Goal: Complete application form: Complete application form

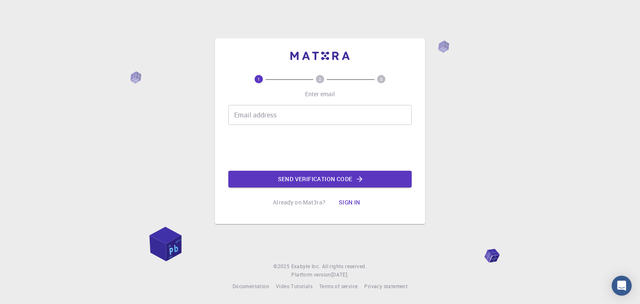
click at [433, 137] on div "1 2 3 Enter email Email address Email address Send verification code Already on…" at bounding box center [320, 152] width 640 height 304
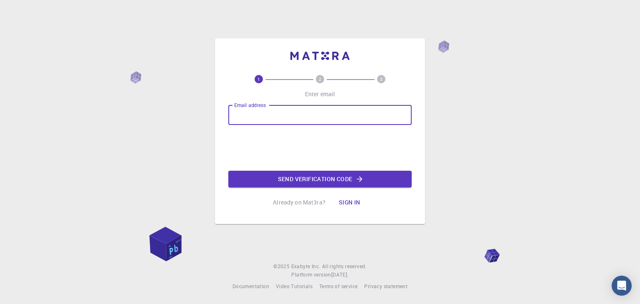
click at [284, 110] on input "Email address" at bounding box center [319, 115] width 183 height 20
type input "[PERSON_NAME][EMAIL_ADDRESS][DOMAIN_NAME]"
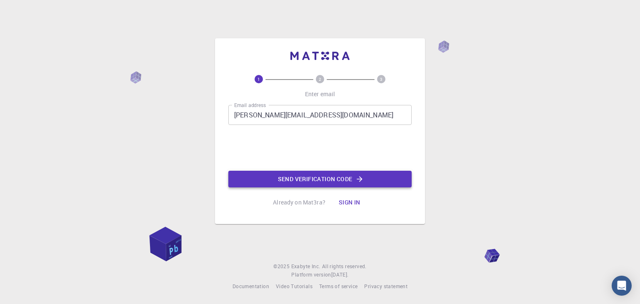
click at [296, 174] on button "Send verification code" at bounding box center [319, 179] width 183 height 17
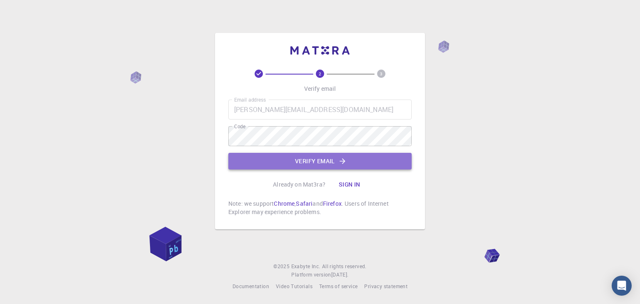
click at [294, 158] on button "Verify email" at bounding box center [319, 161] width 183 height 17
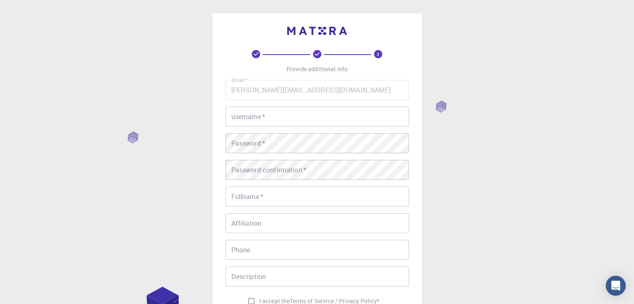
click at [277, 114] on input "username   *" at bounding box center [316, 117] width 183 height 20
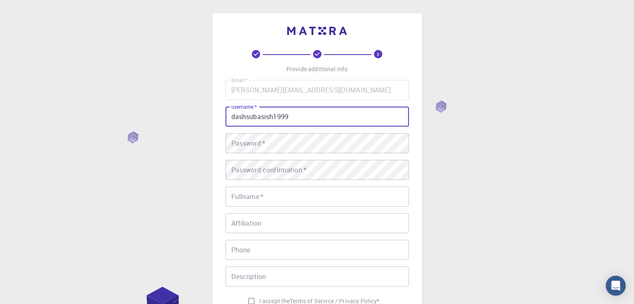
type input "dashsubasish1999"
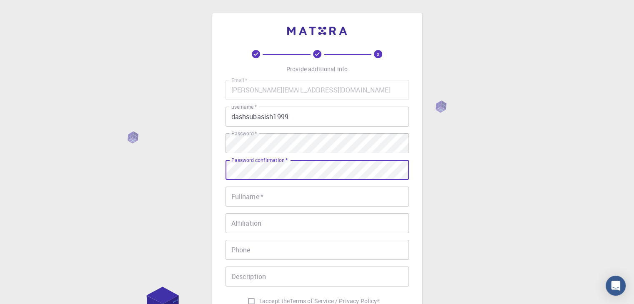
click at [291, 190] on input "Fullname   *" at bounding box center [316, 197] width 183 height 20
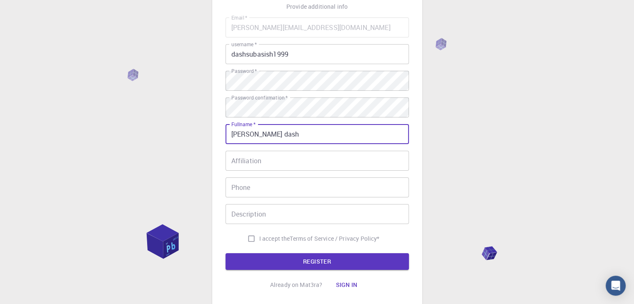
scroll to position [121, 0]
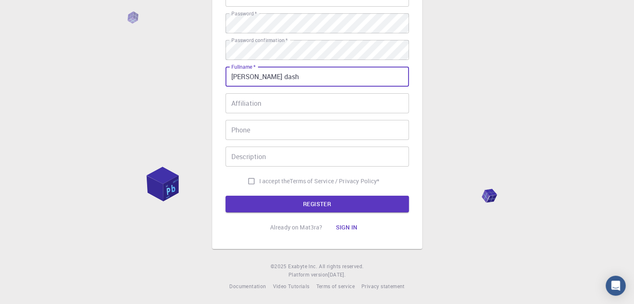
type input "subasish dash"
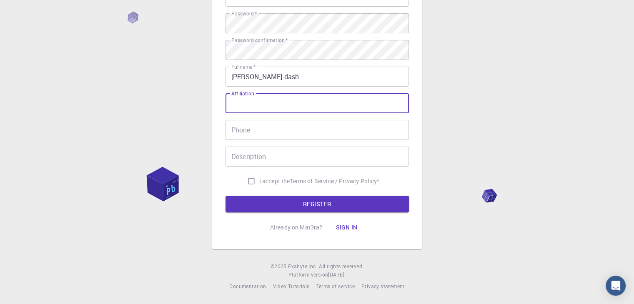
click at [267, 93] on input "Affiliation" at bounding box center [316, 103] width 183 height 20
type input "vit"
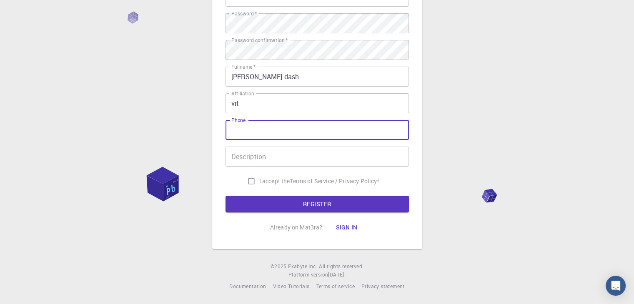
click at [289, 123] on input "Phone" at bounding box center [316, 130] width 183 height 20
type input "8249124647"
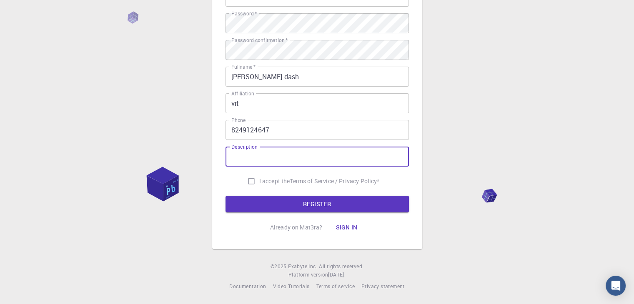
click at [368, 157] on input "Description" at bounding box center [316, 157] width 183 height 20
type input "tra"
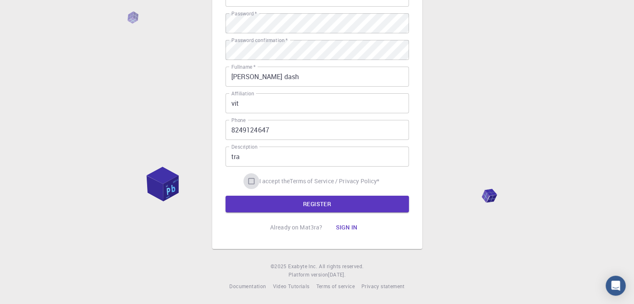
click at [247, 177] on input "I accept the Terms of Service / Privacy Policy *" at bounding box center [251, 181] width 16 height 16
checkbox input "true"
click at [280, 197] on button "REGISTER" at bounding box center [316, 204] width 183 height 17
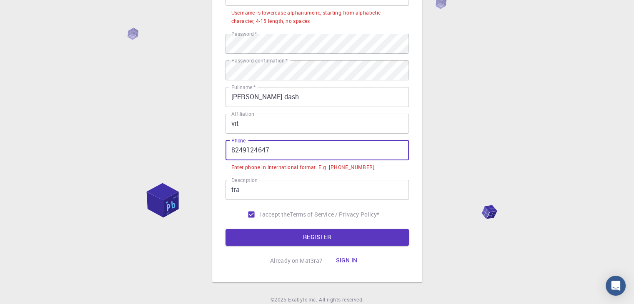
click at [228, 152] on input "8249124647" at bounding box center [316, 150] width 183 height 20
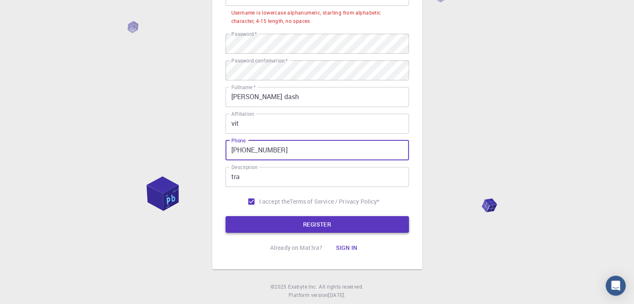
type input "+918249124647"
click at [320, 220] on button "REGISTER" at bounding box center [316, 224] width 183 height 17
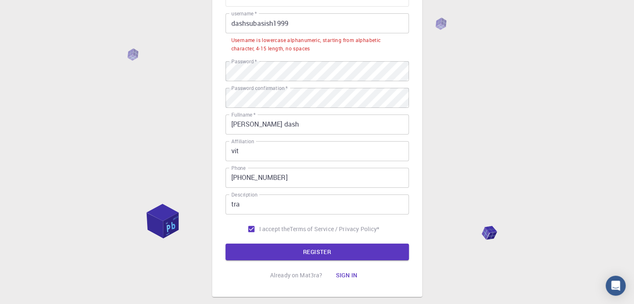
scroll to position [37, 0]
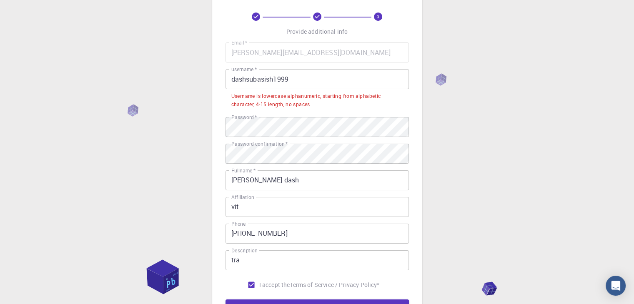
click at [236, 69] on label "username   *" at bounding box center [243, 69] width 25 height 7
click at [236, 69] on input "dashsubasish1999" at bounding box center [316, 79] width 183 height 20
click at [232, 80] on input "dashsubasish1999" at bounding box center [316, 79] width 183 height 20
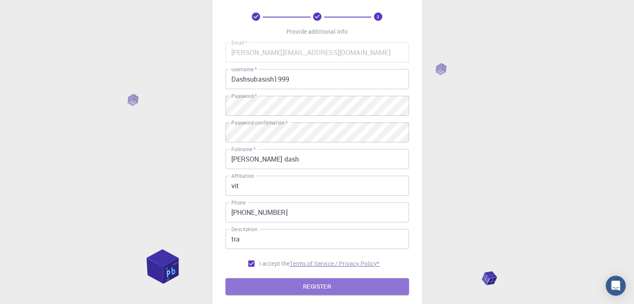
click at [327, 285] on button "REGISTER" at bounding box center [316, 286] width 183 height 17
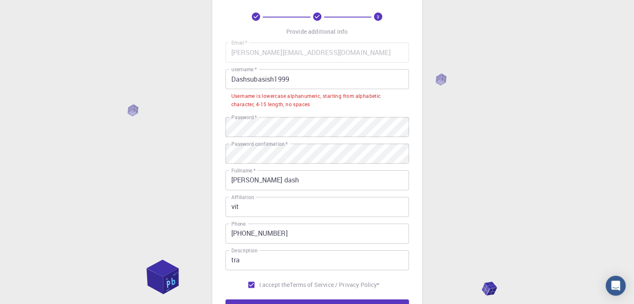
click at [292, 86] on input "Dashsubasish1999" at bounding box center [316, 79] width 183 height 20
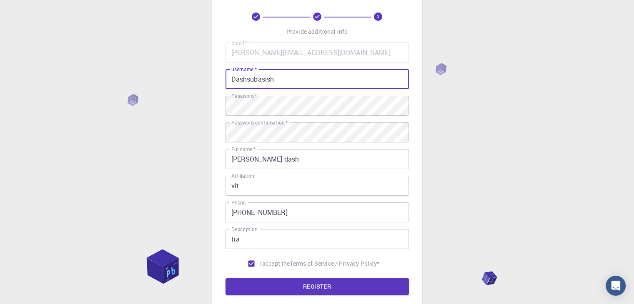
type input "Dashsubasish"
click at [302, 290] on button "REGISTER" at bounding box center [316, 286] width 183 height 17
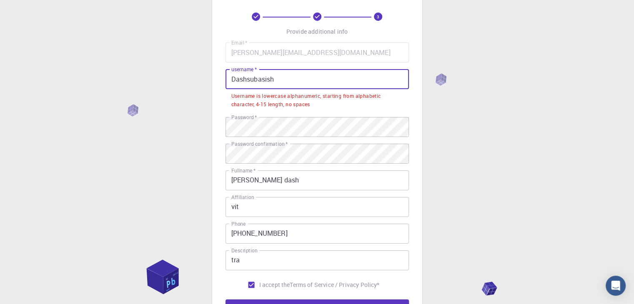
click at [303, 83] on input "Dashsubasish" at bounding box center [316, 79] width 183 height 20
click at [307, 83] on input "Dashsubasish" at bounding box center [316, 79] width 183 height 20
click at [442, 106] on div "3 Provide additional info Email   * subasish.dash2024@vitstudent.ac.in Email   …" at bounding box center [317, 185] width 634 height 445
drag, startPoint x: 293, startPoint y: 75, endPoint x: 66, endPoint y: 76, distance: 227.0
click at [66, 76] on div "3 Provide additional info Email   * subasish.dash2024@vitstudent.ac.in Email   …" at bounding box center [317, 185] width 634 height 445
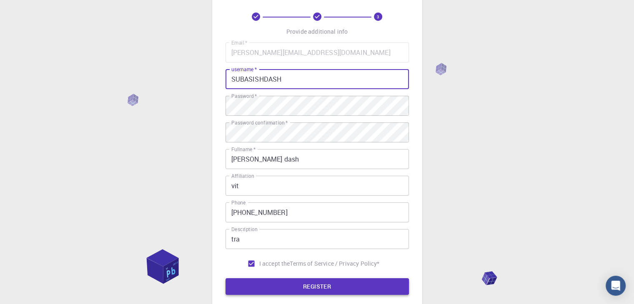
type input "SUBASISHDASH"
click at [314, 292] on button "REGISTER" at bounding box center [316, 286] width 183 height 17
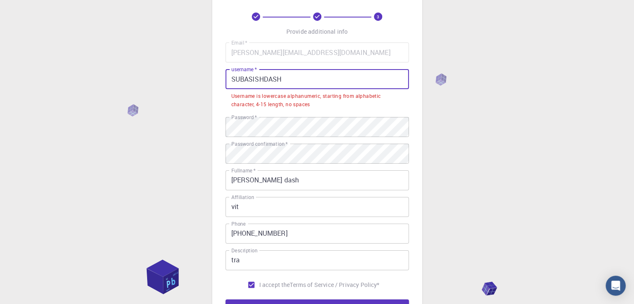
drag, startPoint x: 284, startPoint y: 77, endPoint x: 105, endPoint y: 79, distance: 179.1
click at [105, 79] on div "3 Provide additional info Email   * subasish.dash2024@vitstudent.ac.in Email   …" at bounding box center [317, 185] width 634 height 445
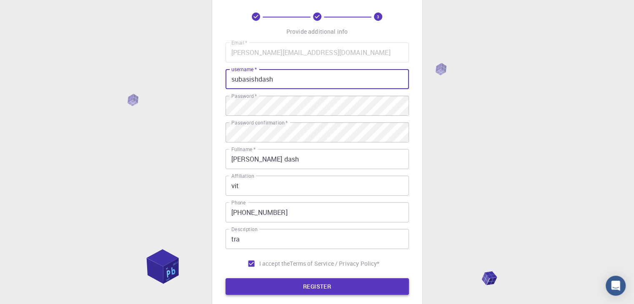
type input "subasishdash"
click at [287, 287] on button "REGISTER" at bounding box center [316, 286] width 183 height 17
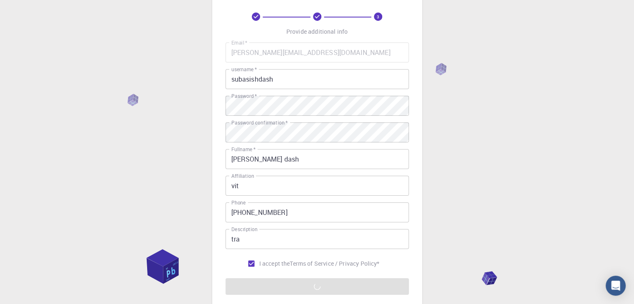
scroll to position [121, 0]
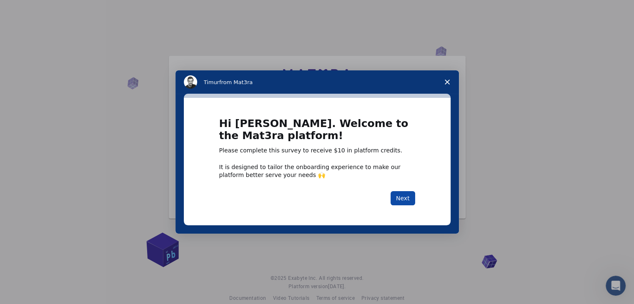
click at [406, 202] on button "Next" at bounding box center [402, 198] width 25 height 14
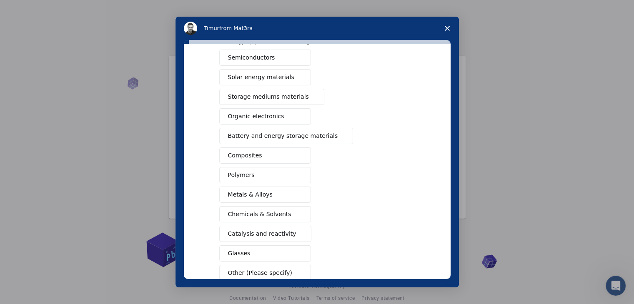
scroll to position [83, 0]
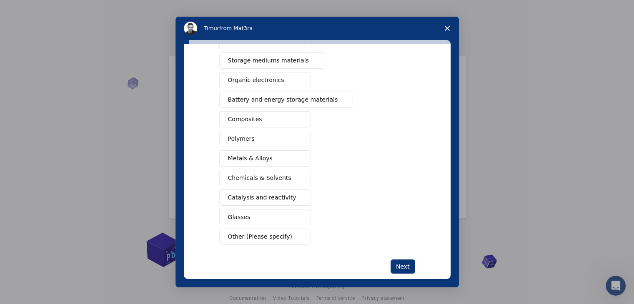
click at [261, 181] on span "Chemicals & Solvents" at bounding box center [259, 178] width 63 height 9
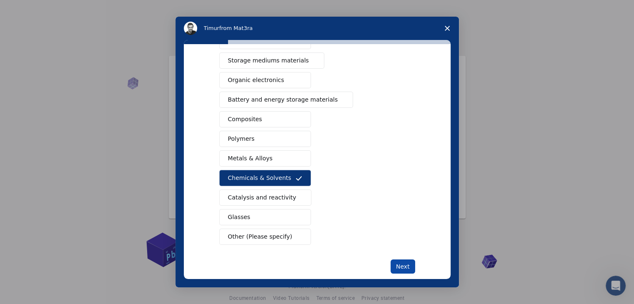
click at [394, 262] on button "Next" at bounding box center [402, 266] width 25 height 14
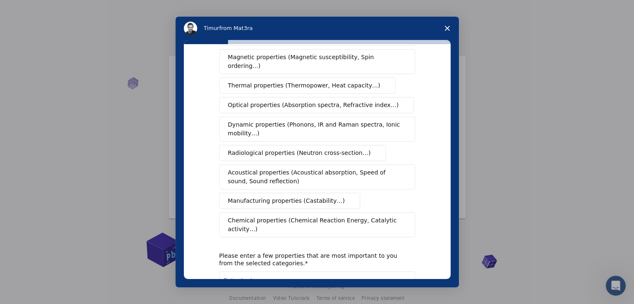
scroll to position [139, 0]
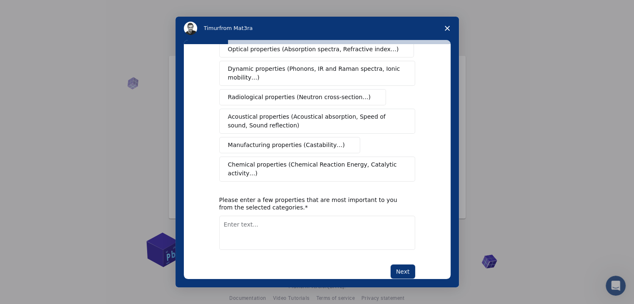
click at [280, 160] on span "Chemical properties (Chemical Reaction Energy, Catalytic activity…)" at bounding box center [314, 168] width 172 height 17
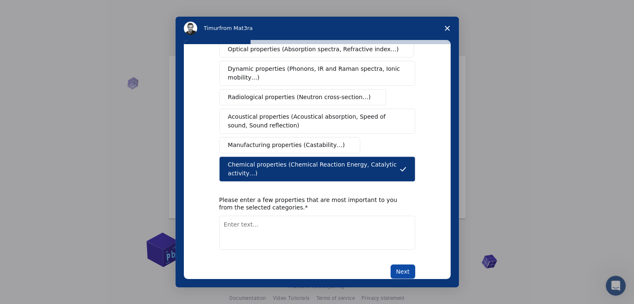
click at [407, 264] on button "Next" at bounding box center [402, 271] width 25 height 14
click at [247, 231] on div "What type(s) of properties are you interested in? Mechanical properties (Surfac…" at bounding box center [317, 102] width 196 height 354
click at [249, 216] on textarea "Enter text..." at bounding box center [317, 233] width 196 height 34
type textarea "drug linkage"
click at [399, 264] on button "Next" at bounding box center [402, 271] width 25 height 14
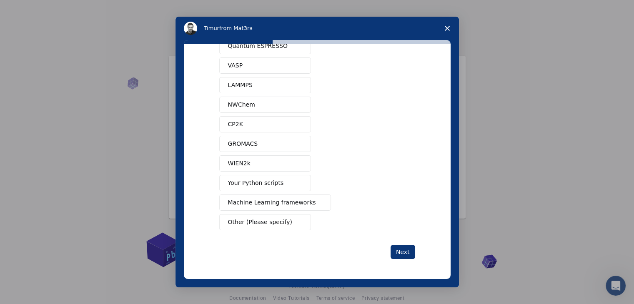
scroll to position [0, 0]
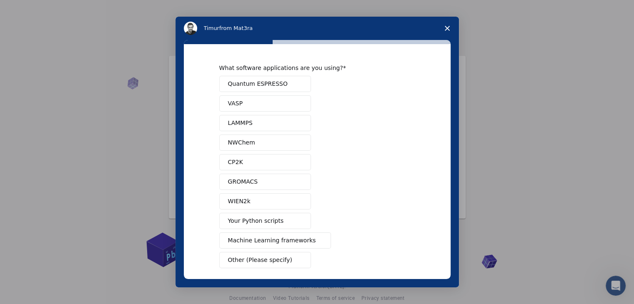
click at [255, 177] on button "GROMACS" at bounding box center [265, 182] width 92 height 16
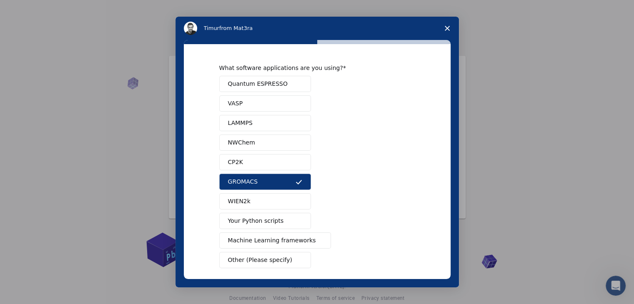
click at [275, 236] on span "Machine Learning frameworks" at bounding box center [272, 240] width 88 height 9
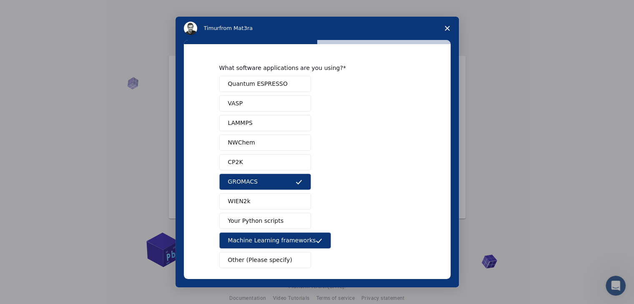
click at [266, 82] on span "Quantum ESPRESSO" at bounding box center [258, 84] width 60 height 9
click at [261, 149] on button "NWChem" at bounding box center [265, 143] width 92 height 16
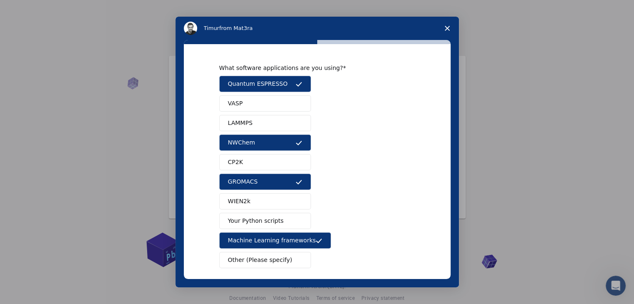
click at [262, 126] on button "LAMMPS" at bounding box center [265, 123] width 92 height 16
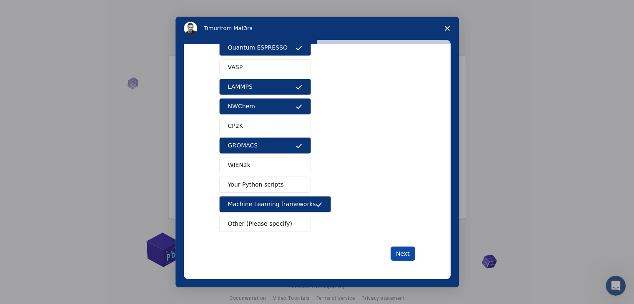
click at [397, 252] on button "Next" at bounding box center [402, 254] width 25 height 14
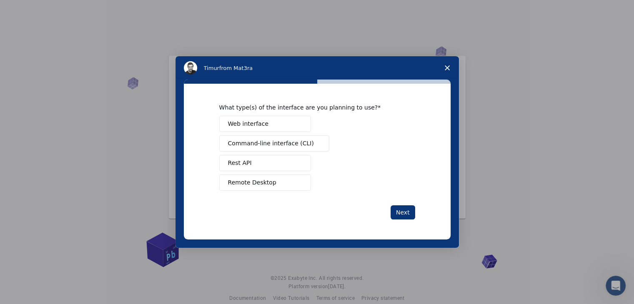
click at [267, 121] on button "Web interface" at bounding box center [265, 124] width 92 height 16
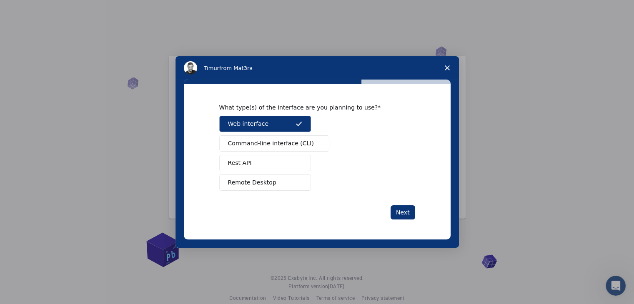
click at [267, 140] on span "Command-line interface (CLI)" at bounding box center [271, 143] width 86 height 9
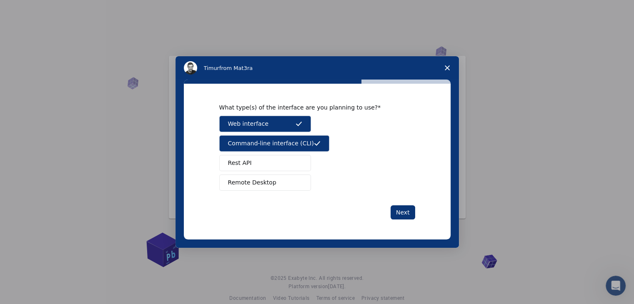
click at [265, 168] on button "Rest API" at bounding box center [265, 163] width 92 height 16
click at [264, 181] on span "Remote Desktop" at bounding box center [252, 182] width 48 height 9
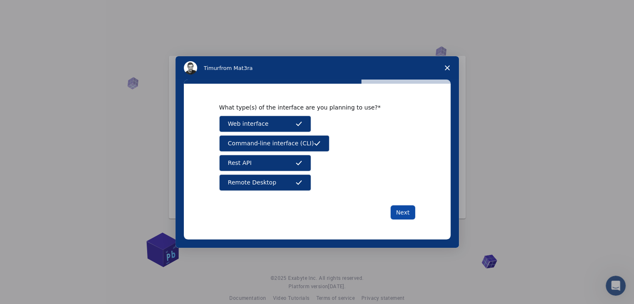
click at [400, 218] on button "Next" at bounding box center [402, 212] width 25 height 14
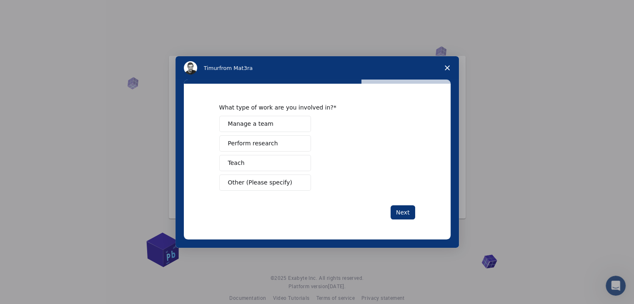
click at [265, 145] on span "Perform research" at bounding box center [253, 143] width 50 height 9
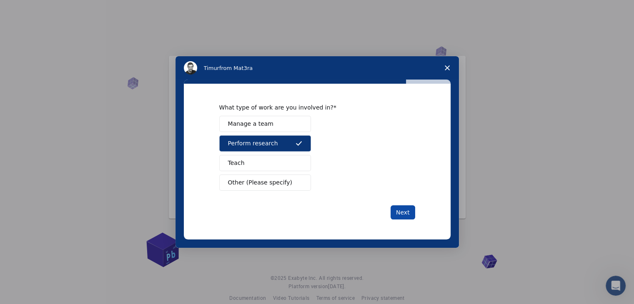
click at [392, 212] on button "Next" at bounding box center [402, 212] width 25 height 14
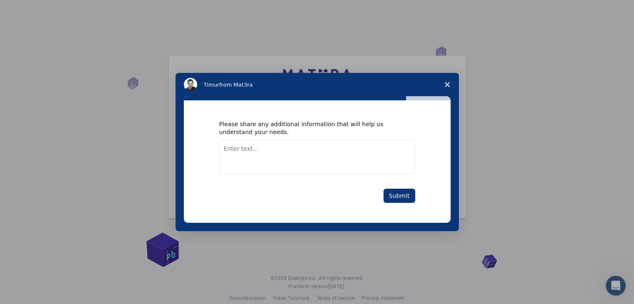
click at [274, 152] on textarea "Enter text..." at bounding box center [317, 157] width 196 height 34
type textarea "na"
click at [398, 187] on div "Please share any additional information that will help us understand your needs…" at bounding box center [317, 161] width 196 height 82
click at [402, 201] on button "Submit" at bounding box center [399, 196] width 32 height 14
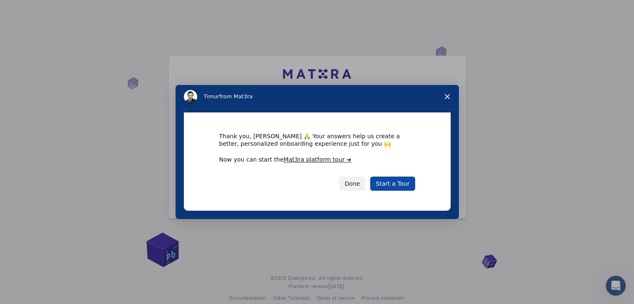
click at [394, 184] on link "Start a Tour" at bounding box center [392, 184] width 45 height 14
